Goal: Task Accomplishment & Management: Manage account settings

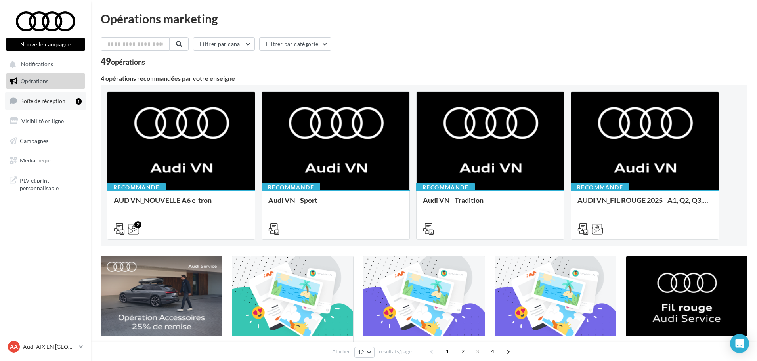
click at [62, 107] on link "Boîte de réception 1" at bounding box center [46, 100] width 82 height 17
